Goal: Subscribe to service/newsletter

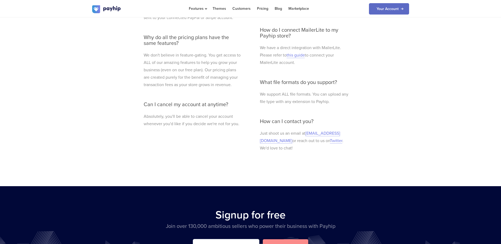
scroll to position [1317, 0]
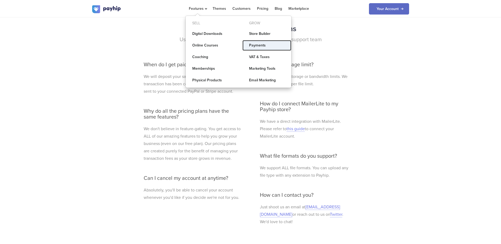
click at [264, 45] on link "Payments" at bounding box center [266, 45] width 49 height 11
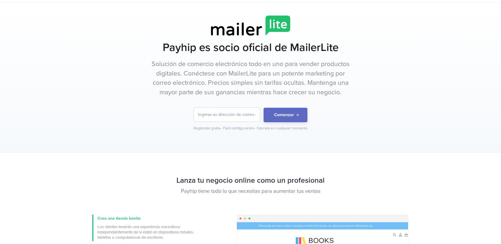
scroll to position [26, 0]
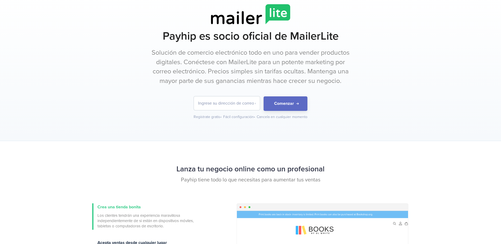
click at [233, 110] on input "email" at bounding box center [227, 103] width 66 height 14
type input "edgar14np@gmail.com"
click at [285, 111] on button "Comenzar" at bounding box center [285, 103] width 44 height 15
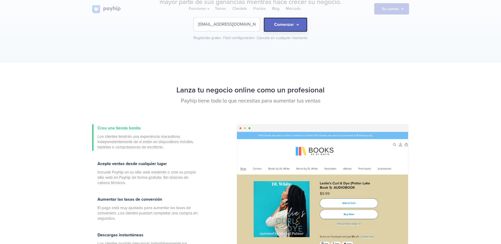
scroll to position [106, 0]
